Goal: Task Accomplishment & Management: Use online tool/utility

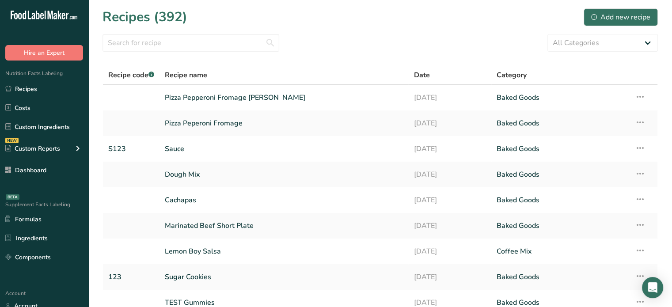
click at [60, 270] on div "Supplement Facts Labeling BETA Formulas Ingredients Components" at bounding box center [44, 231] width 88 height 87
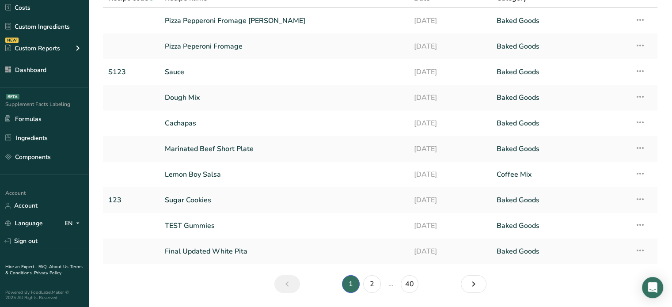
scroll to position [104, 0]
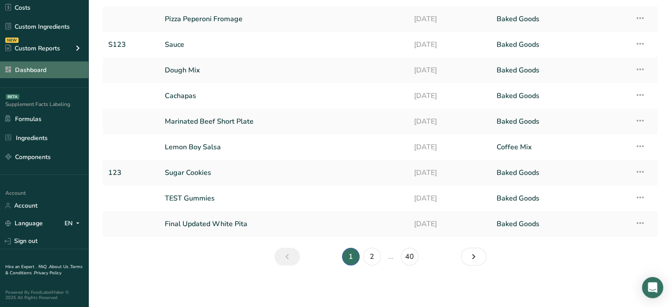
click at [73, 74] on link "Dashboard" at bounding box center [44, 69] width 88 height 17
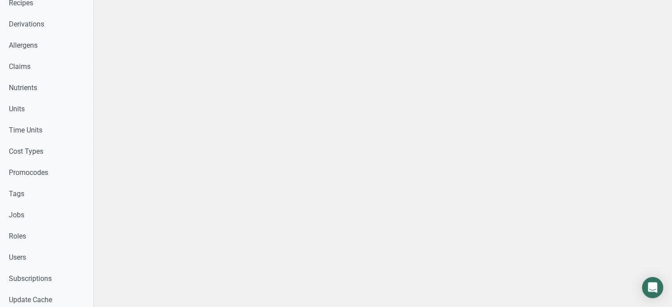
scroll to position [330, 0]
click at [67, 252] on link "Users" at bounding box center [46, 256] width 93 height 21
select select
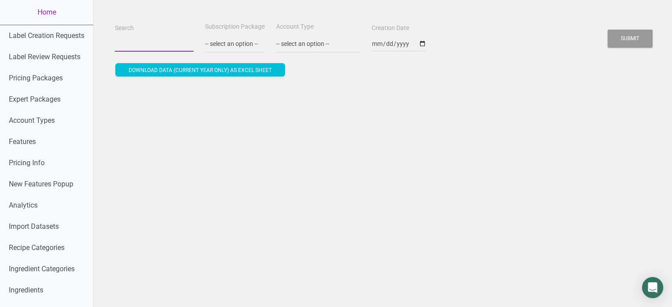
click at [167, 48] on input "Search" at bounding box center [154, 44] width 79 height 16
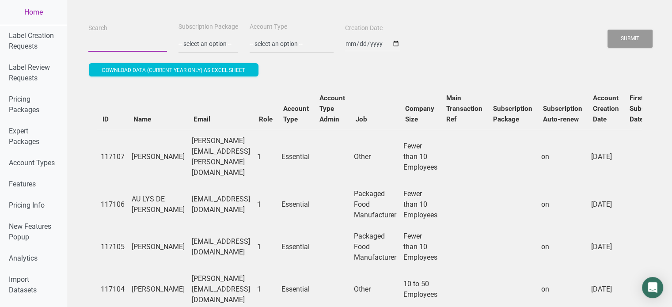
paste input "[EMAIL_ADDRESS][DOMAIN_NAME]"
type input "[EMAIL_ADDRESS][DOMAIN_NAME]"
click at [607, 30] on button "Submit" at bounding box center [629, 39] width 45 height 18
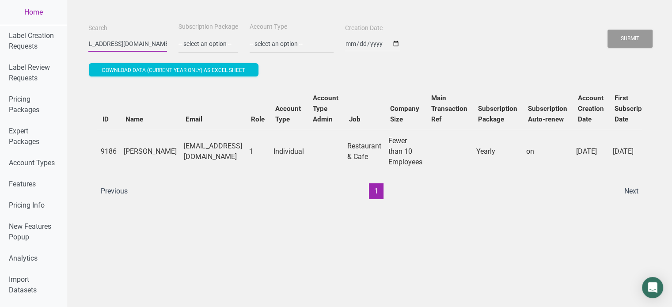
scroll to position [0, 0]
click at [135, 160] on td "[PERSON_NAME]" at bounding box center [150, 151] width 60 height 43
copy td "[PERSON_NAME]"
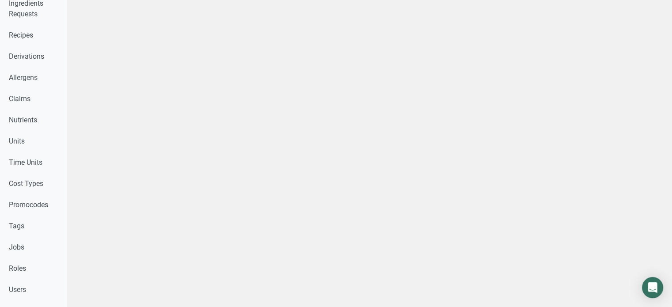
scroll to position [375, 0]
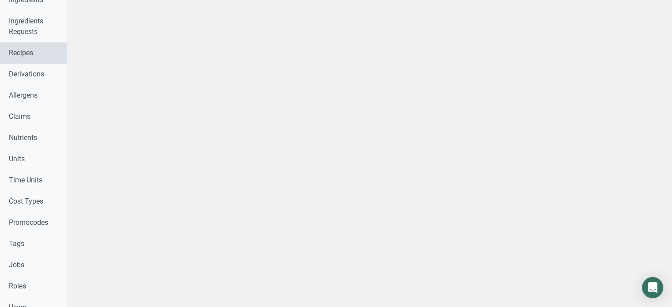
click at [42, 57] on link "Recipes" at bounding box center [33, 52] width 67 height 21
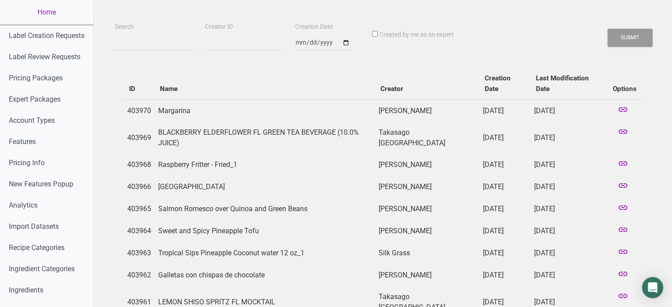
drag, startPoint x: 166, startPoint y: 34, endPoint x: 161, endPoint y: 42, distance: 9.9
click at [161, 42] on div "Search" at bounding box center [154, 36] width 83 height 30
click at [161, 42] on input "Search" at bounding box center [154, 43] width 79 height 16
paste input "[PERSON_NAME]"
type input "[PERSON_NAME]"
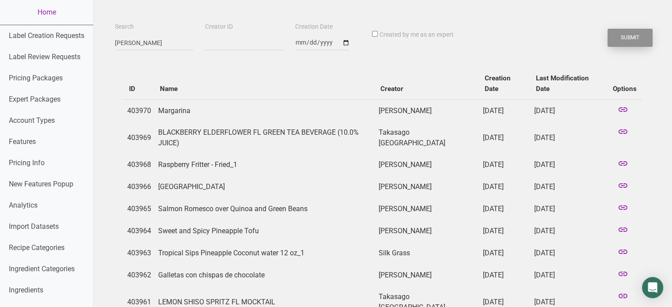
click at [626, 42] on button "Submit" at bounding box center [629, 38] width 45 height 18
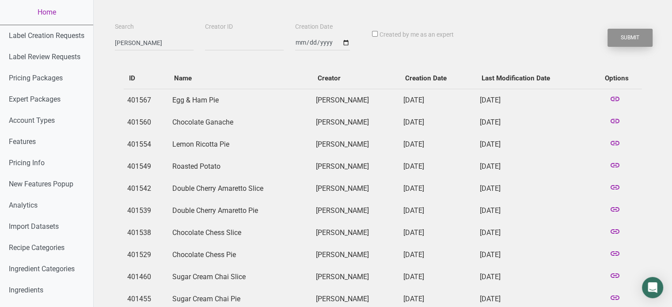
click at [626, 42] on button "Submit" at bounding box center [629, 38] width 45 height 18
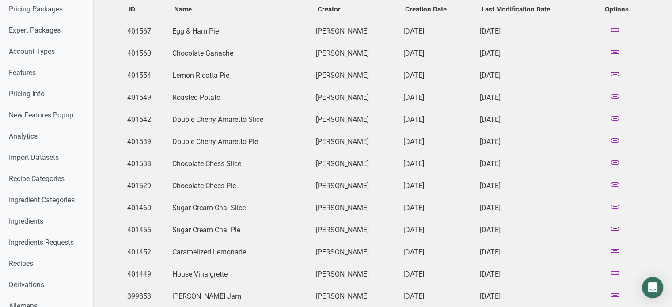
scroll to position [68, 0]
click at [613, 162] on icon at bounding box center [615, 164] width 11 height 12
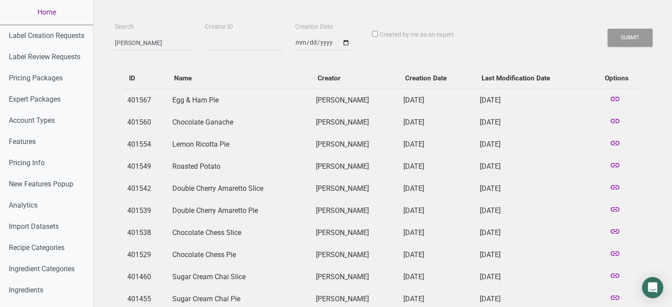
click at [59, 15] on link "Home" at bounding box center [46, 12] width 93 height 25
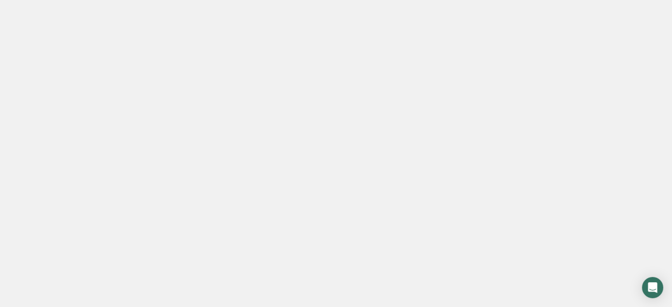
click at [59, 15] on link "Home" at bounding box center [46, 12] width 93 height 25
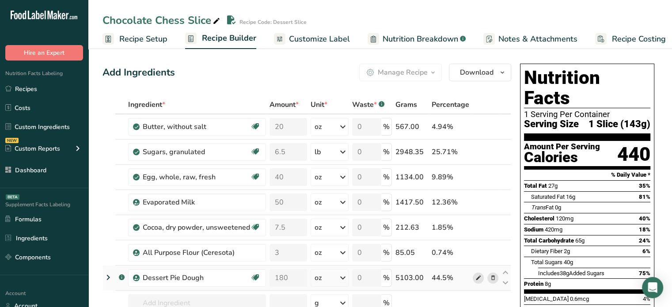
click at [475, 278] on icon at bounding box center [478, 277] width 6 height 9
drag, startPoint x: 655, startPoint y: 65, endPoint x: 648, endPoint y: 120, distance: 54.7
click at [648, 120] on div "Nutrition Facts 1 Serving Per Container Serving Size 1 Slice (143g) Amount Per …" at bounding box center [586, 241] width 141 height 362
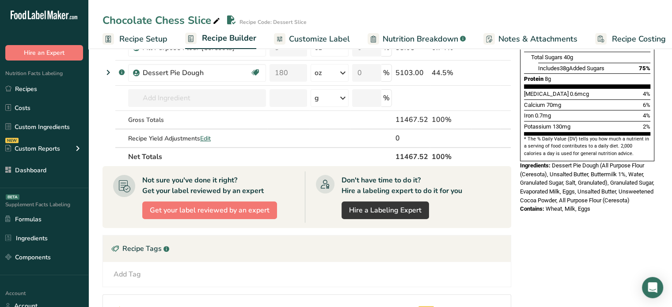
scroll to position [203, 0]
